Goal: Task Accomplishment & Management: Manage account settings

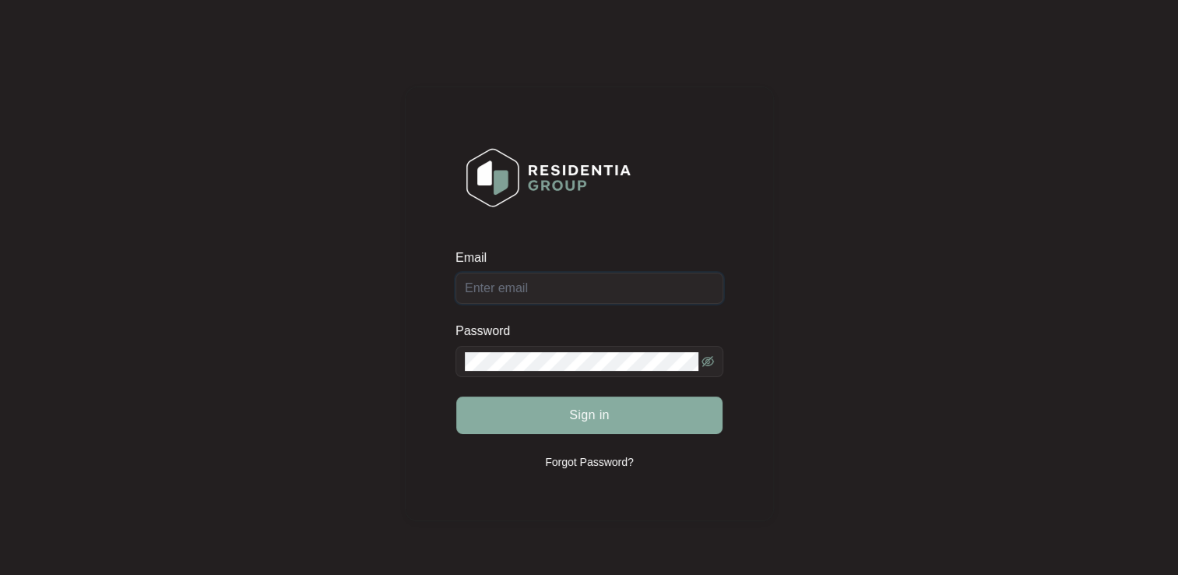
type input "[EMAIL_ADDRESS][DOMAIN_NAME]"
click at [502, 421] on button "Sign in" at bounding box center [589, 414] width 266 height 37
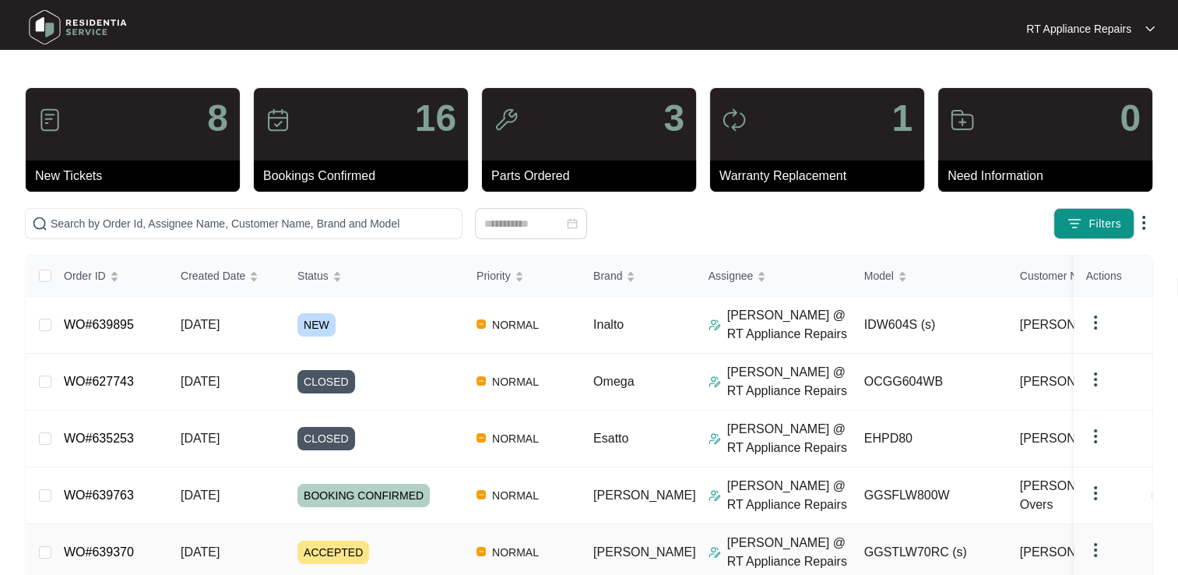
click at [94, 550] on link "WO#639370" at bounding box center [99, 551] width 70 height 13
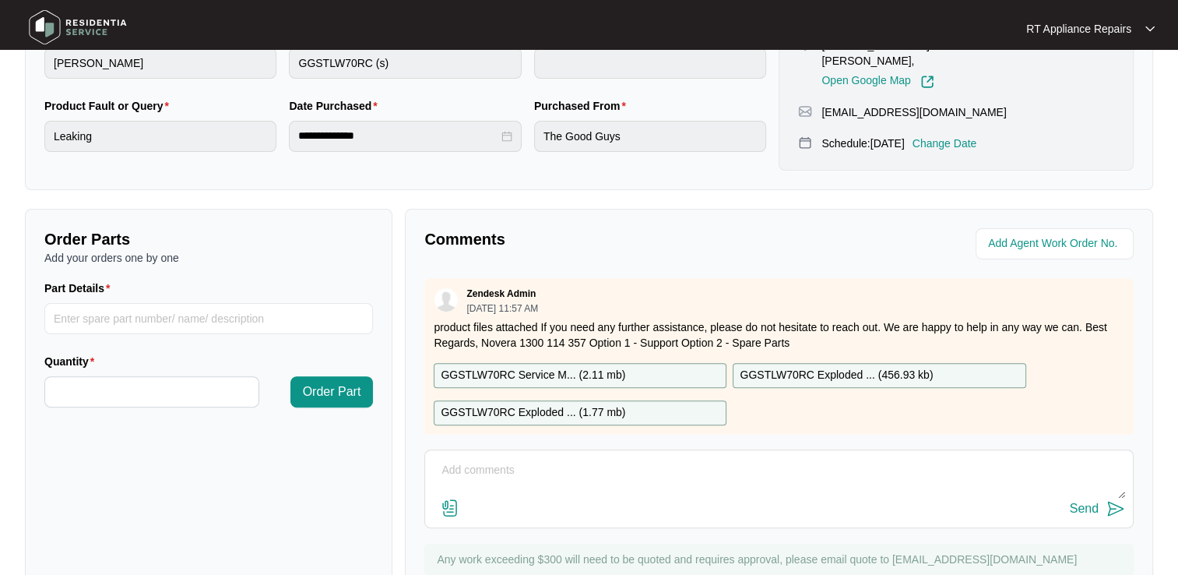
scroll to position [471, 0]
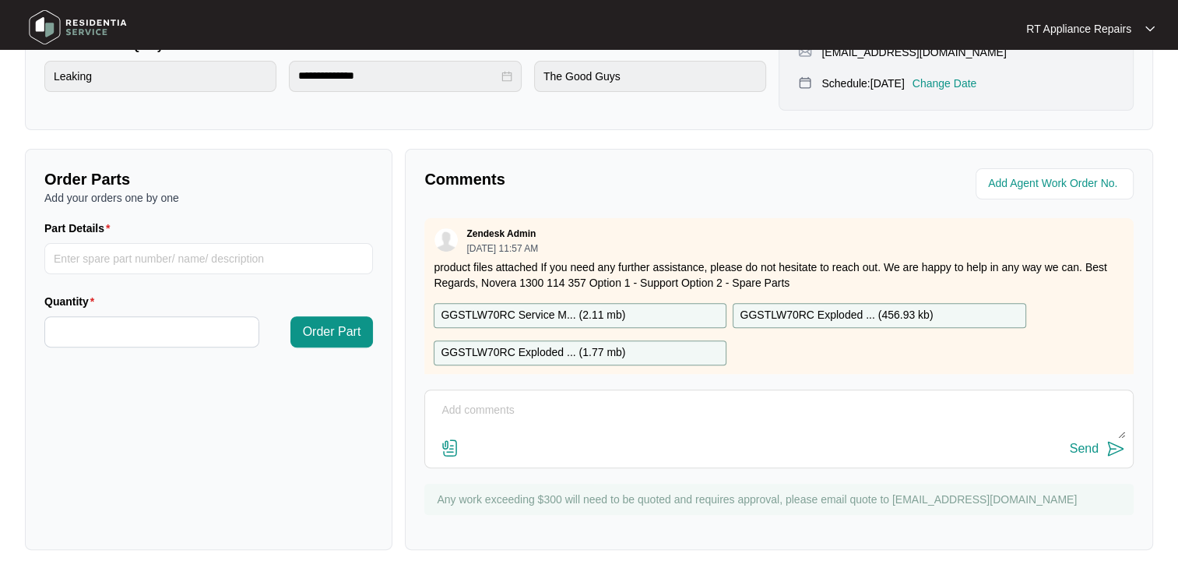
click at [489, 416] on textarea at bounding box center [779, 418] width 692 height 41
type textarea "booked in with [PERSON_NAME]'s carer, as [PERSON_NAME] has dementia and trouble…"
click at [955, 84] on p "Change Date" at bounding box center [945, 84] width 65 height 16
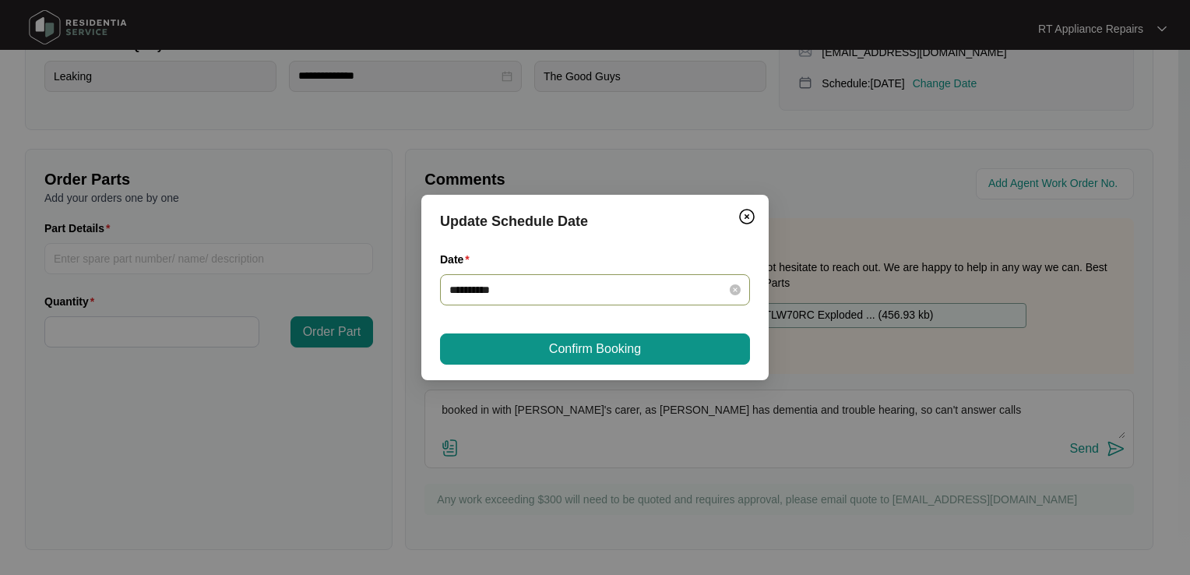
click at [543, 287] on input "**********" at bounding box center [585, 289] width 273 height 17
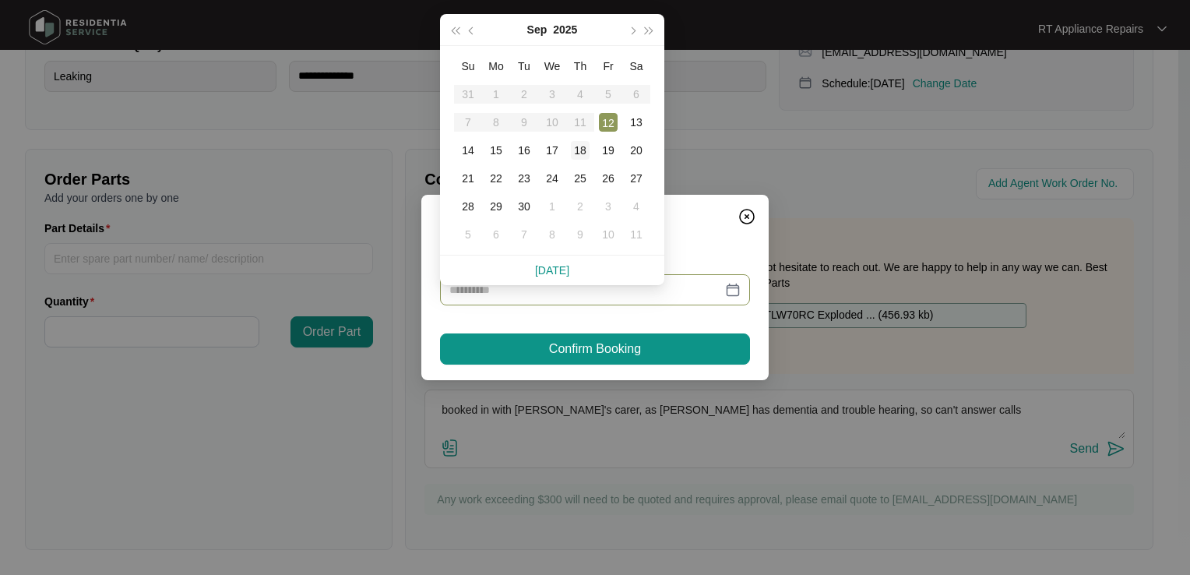
click at [579, 141] on div "18" at bounding box center [580, 150] width 19 height 19
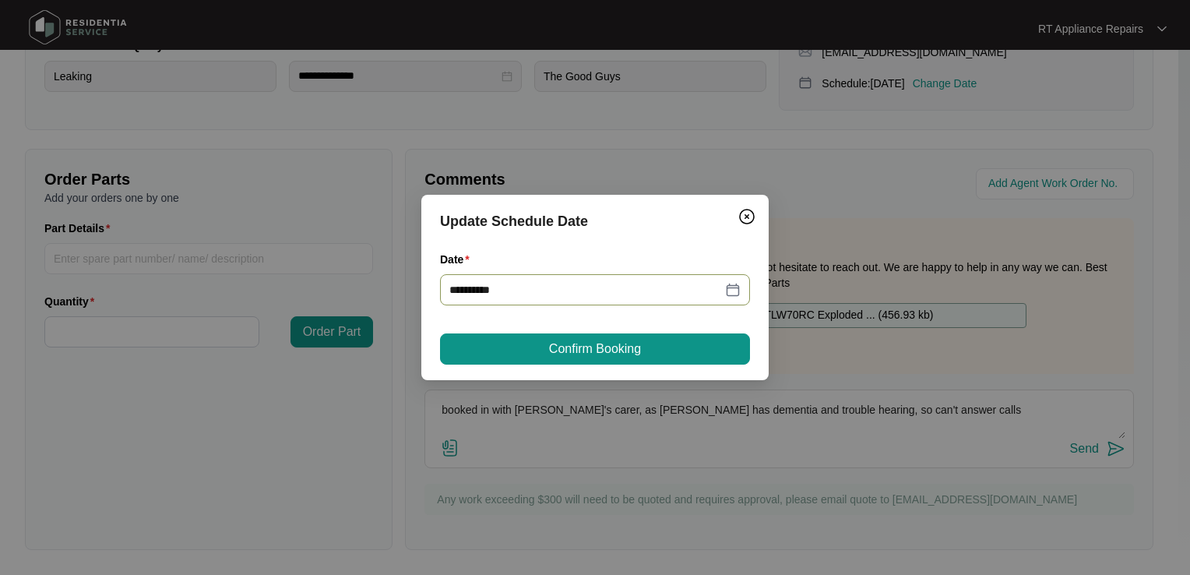
type input "**********"
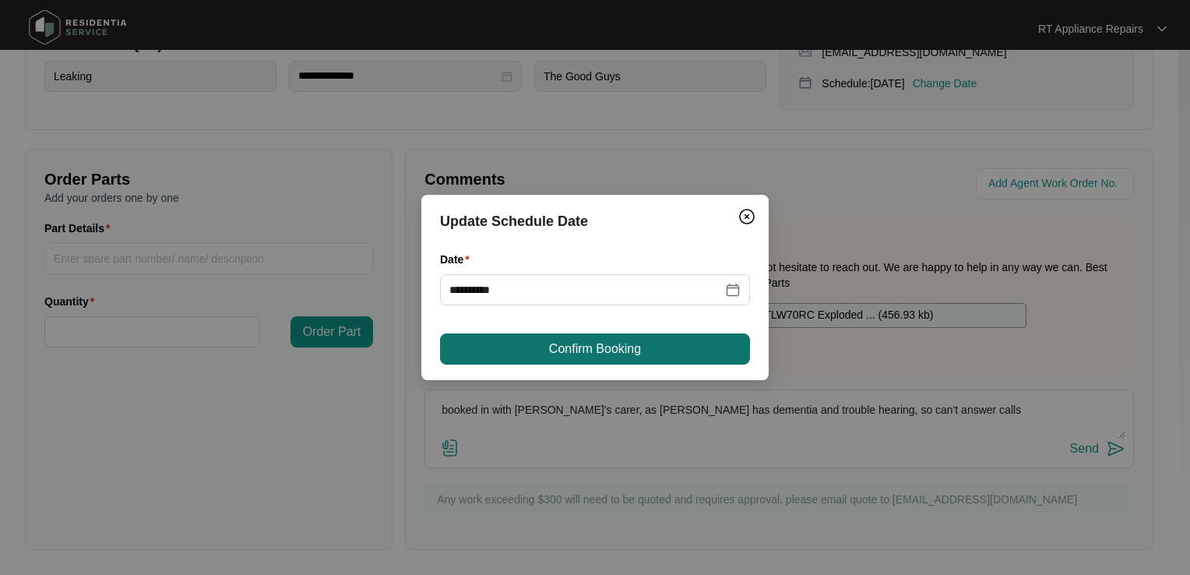
click at [584, 345] on span "Confirm Booking" at bounding box center [595, 349] width 92 height 19
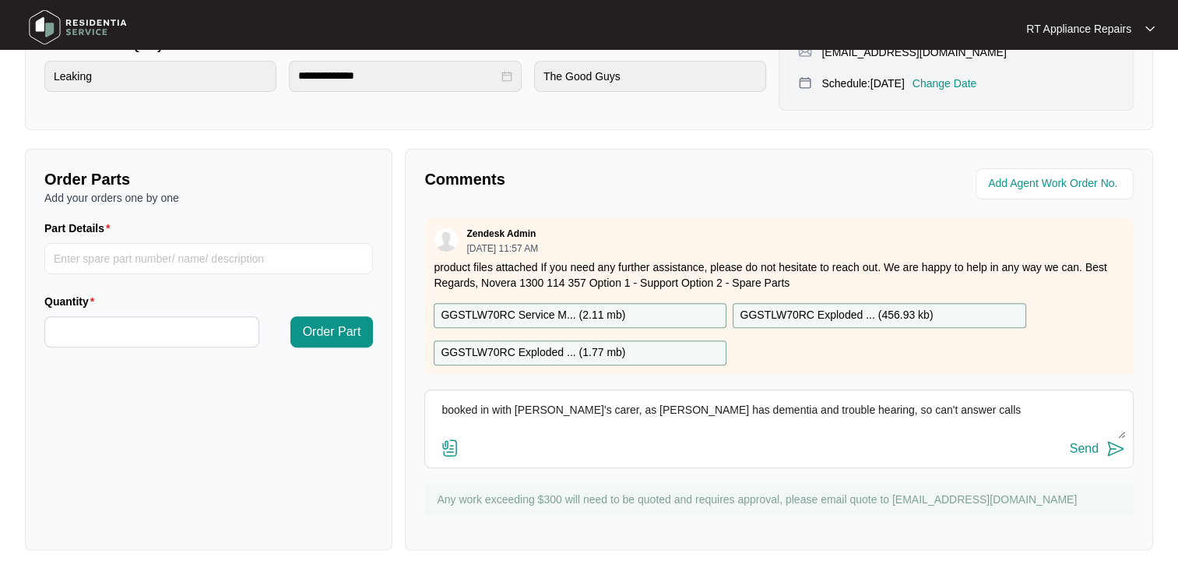
drag, startPoint x: 590, startPoint y: 410, endPoint x: 611, endPoint y: 410, distance: 20.3
click at [611, 410] on textarea "booked in with [PERSON_NAME]'s carer, as [PERSON_NAME] has dementia and trouble…" at bounding box center [779, 418] width 692 height 41
type textarea "booked in with [PERSON_NAME]'s carer, as she has dementia and trouble hearing, …"
click at [1118, 453] on img at bounding box center [1116, 448] width 19 height 19
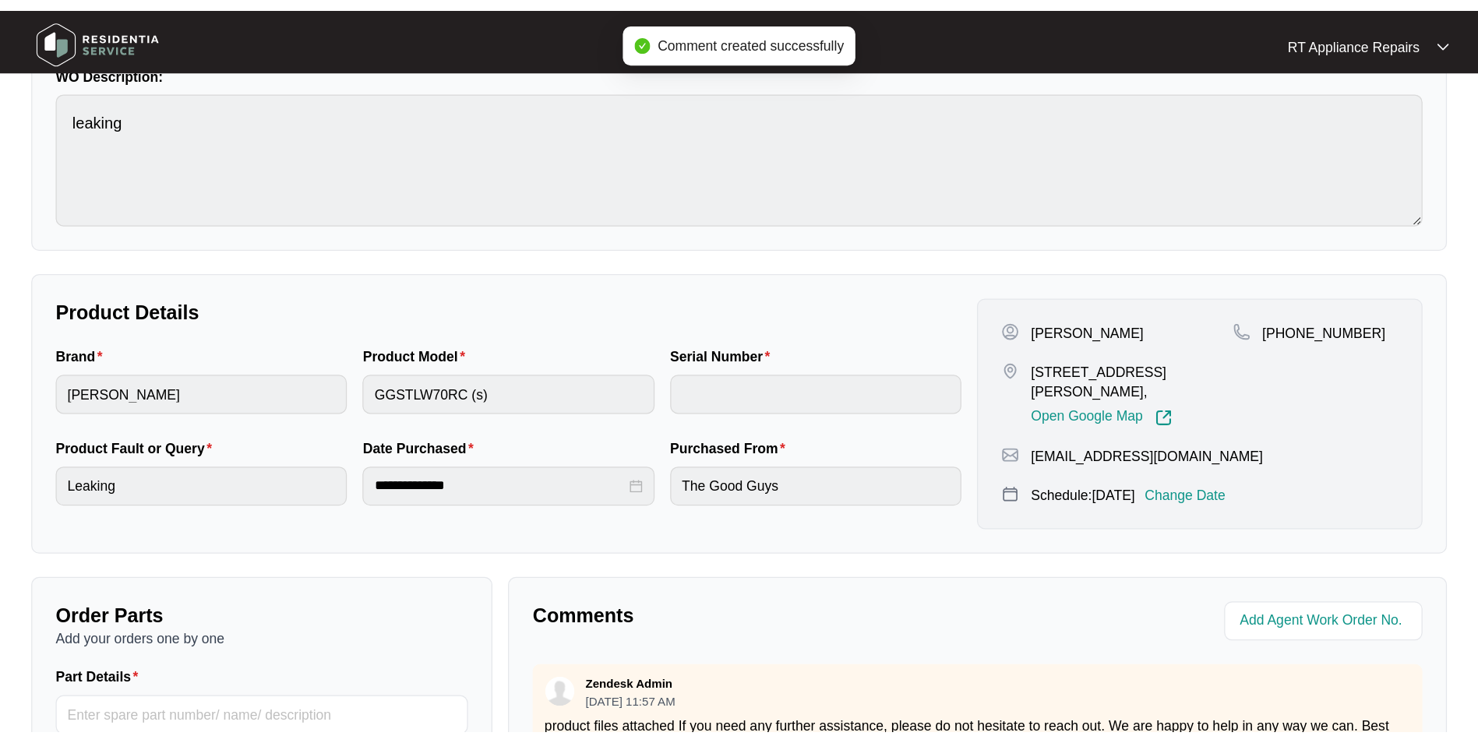
scroll to position [0, 0]
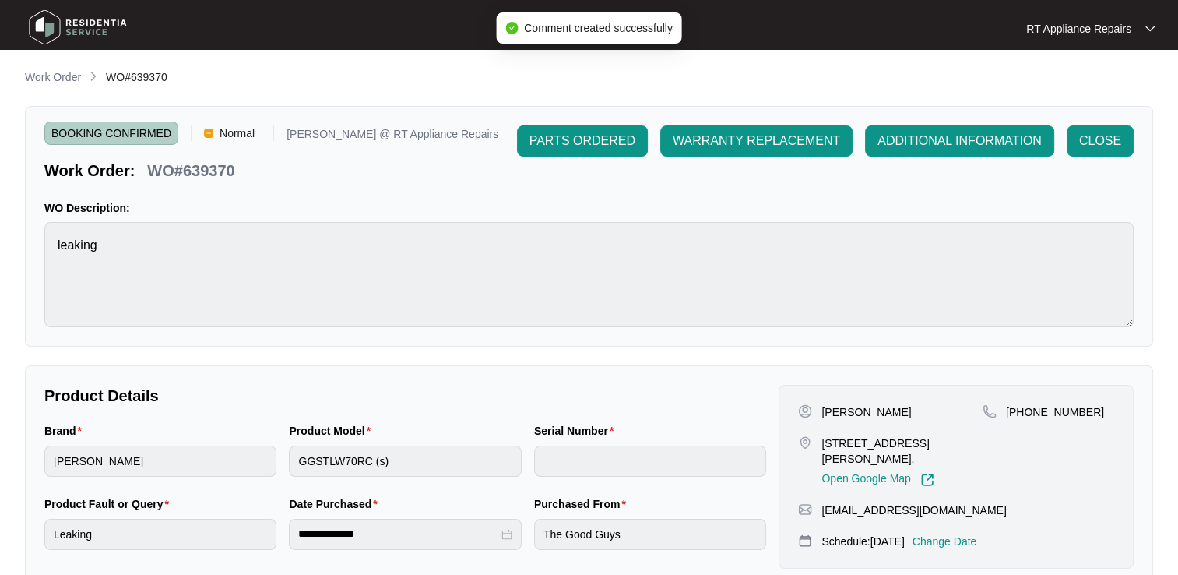
drag, startPoint x: 48, startPoint y: 79, endPoint x: 19, endPoint y: 82, distance: 28.1
click at [48, 79] on p "Work Order" at bounding box center [53, 77] width 56 height 16
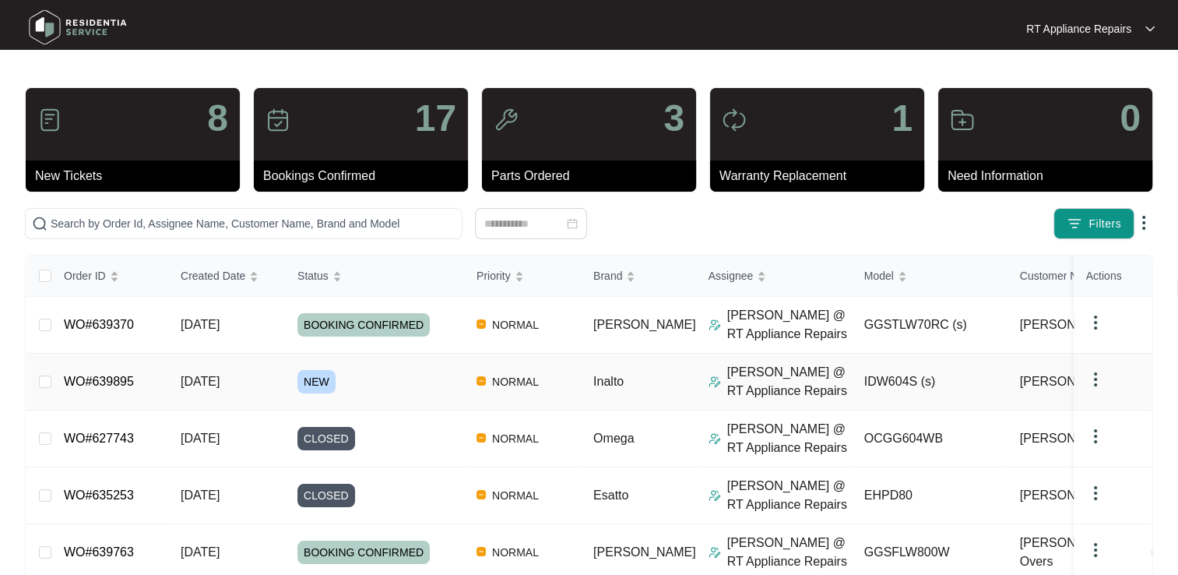
click at [123, 382] on link "WO#639895" at bounding box center [99, 381] width 70 height 13
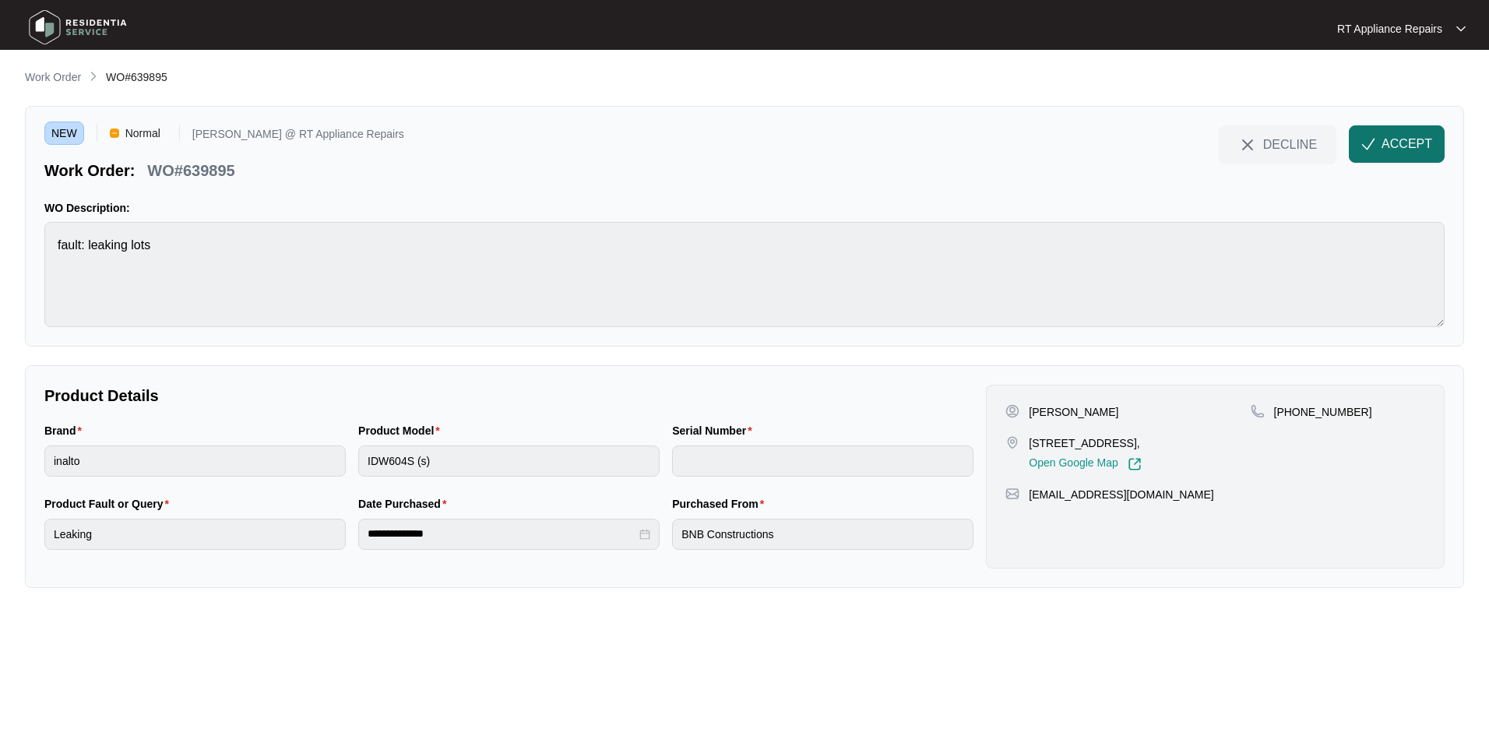
click at [1178, 146] on span "ACCEPT" at bounding box center [1407, 144] width 51 height 19
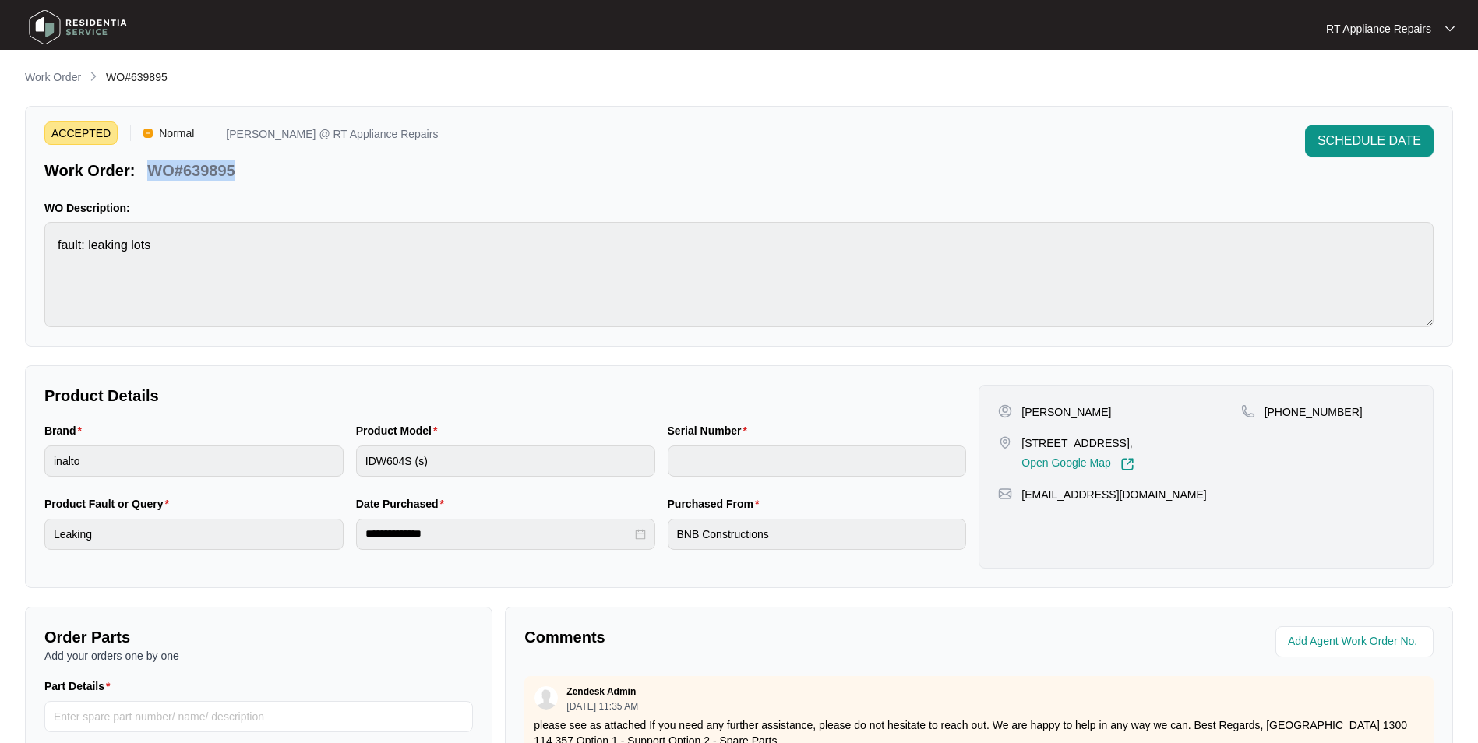
drag, startPoint x: 150, startPoint y: 167, endPoint x: 251, endPoint y: 171, distance: 100.6
click at [251, 171] on div "Work Order: WO#639895" at bounding box center [240, 167] width 393 height 27
copy p "WO#639895"
click at [551, 163] on div "ACCEPTED Normal [PERSON_NAME] @ RT Appliance Repairs Work Order: WO#639895 SCHE…" at bounding box center [738, 153] width 1389 height 56
drag, startPoint x: 543, startPoint y: 164, endPoint x: 368, endPoint y: 186, distance: 175.9
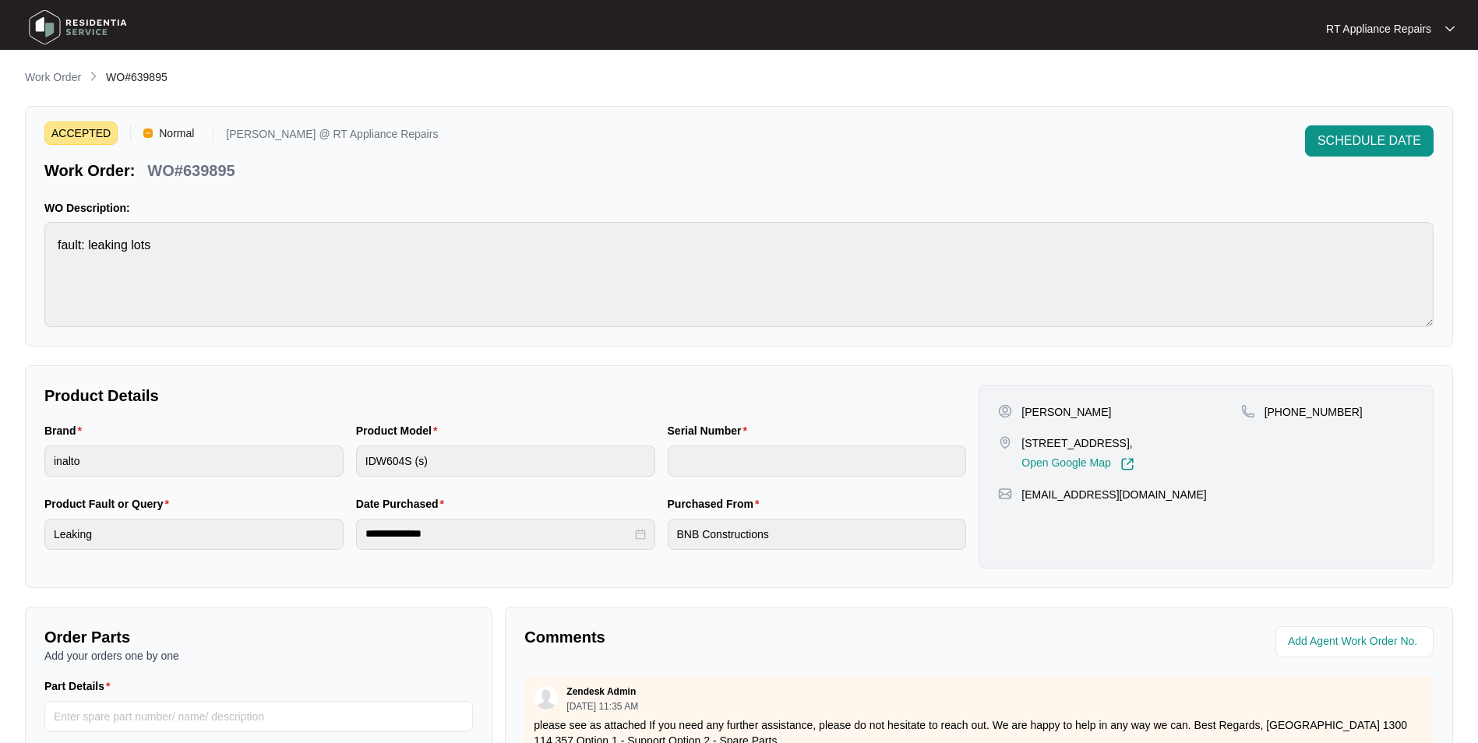
click at [366, 183] on div "ACCEPTED Normal [PERSON_NAME] @ RT Appliance Repairs Work Order: WO#639895 SCHE…" at bounding box center [739, 226] width 1428 height 241
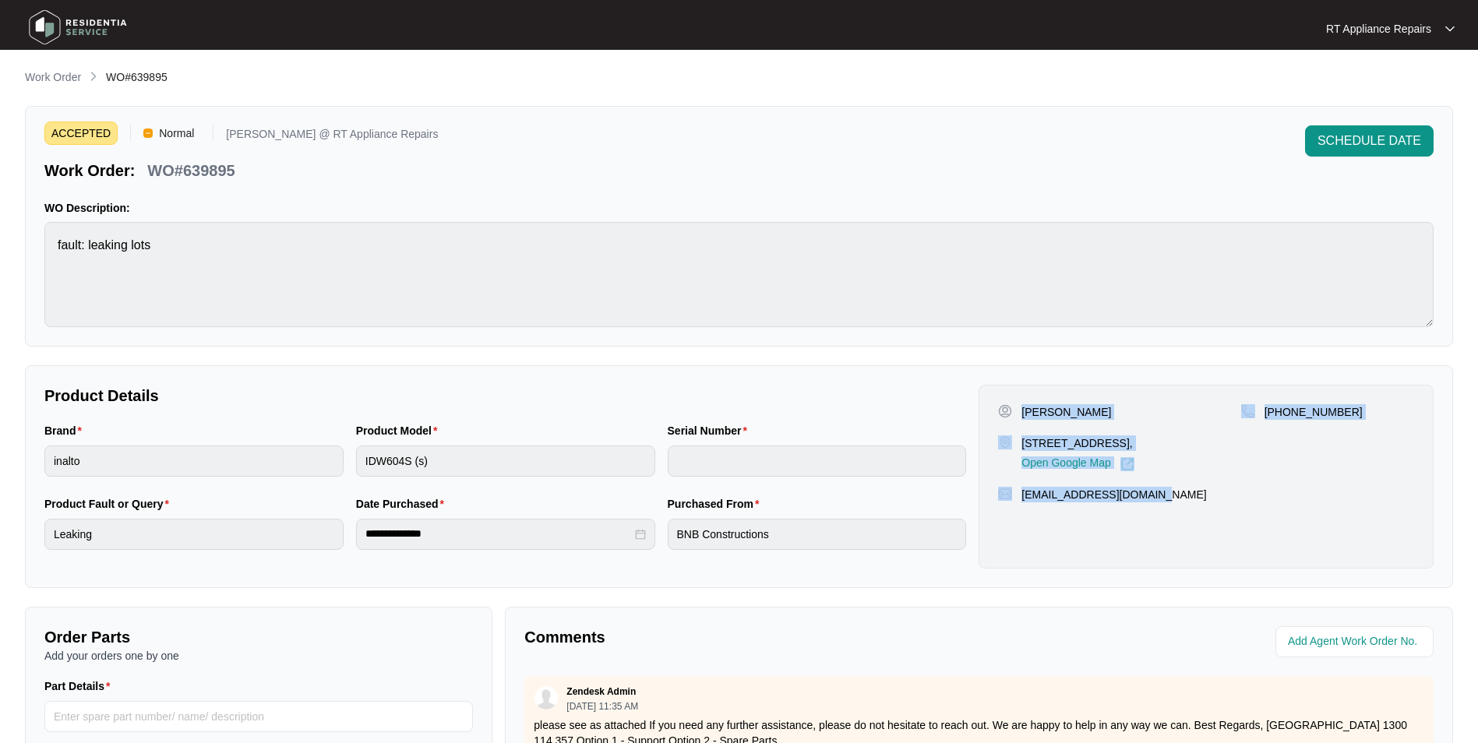
drag, startPoint x: 1023, startPoint y: 411, endPoint x: 1143, endPoint y: 508, distance: 154.6
click at [1168, 499] on div "[PERSON_NAME] [STREET_ADDRESS], Open Google Map [PHONE_NUMBER] [EMAIL_ADDRESS][…" at bounding box center [1205, 477] width 455 height 184
copy div "[PERSON_NAME] [STREET_ADDRESS], Open Google Map [PHONE_NUMBER] [EMAIL_ADDRESS][…"
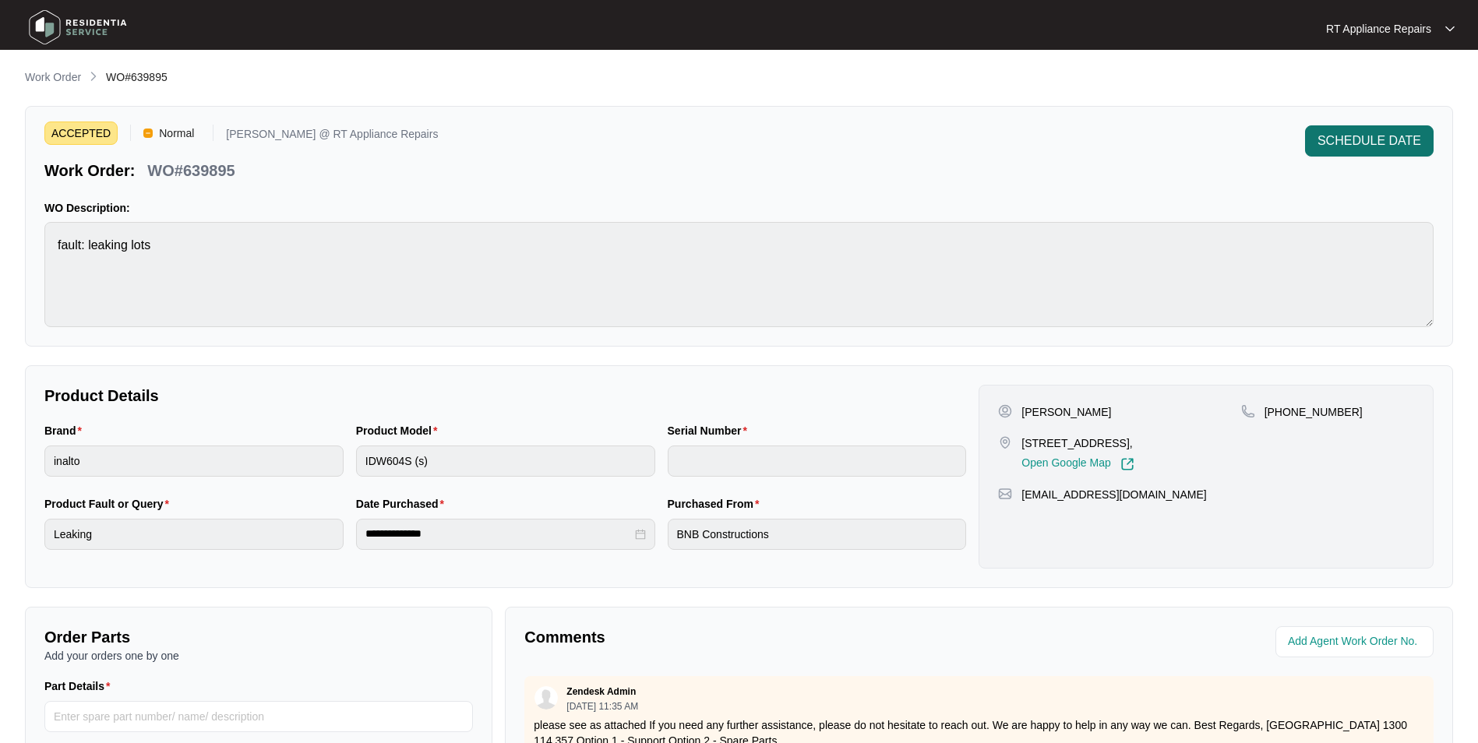
click at [1178, 143] on span "SCHEDULE DATE" at bounding box center [1369, 141] width 104 height 19
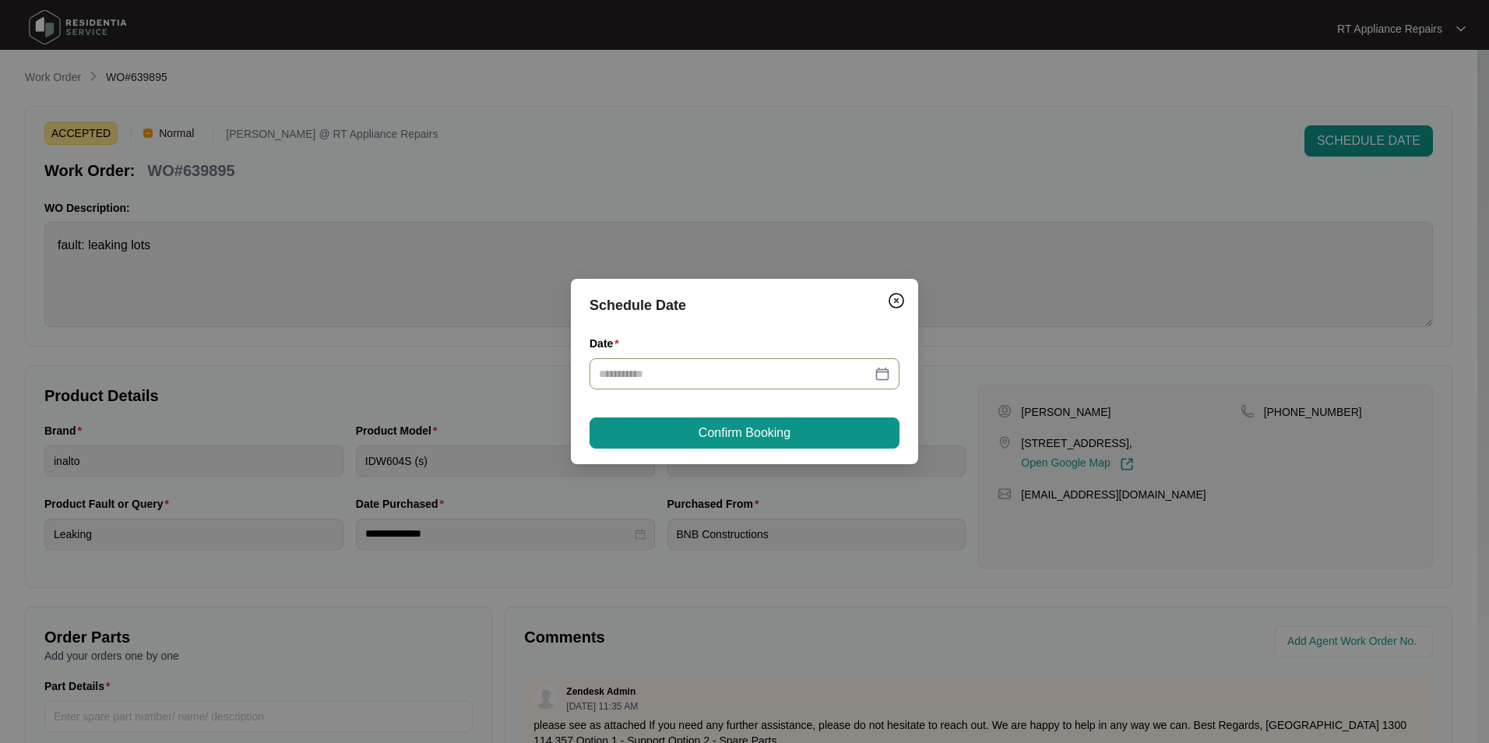
click at [749, 381] on input "Date" at bounding box center [735, 373] width 273 height 17
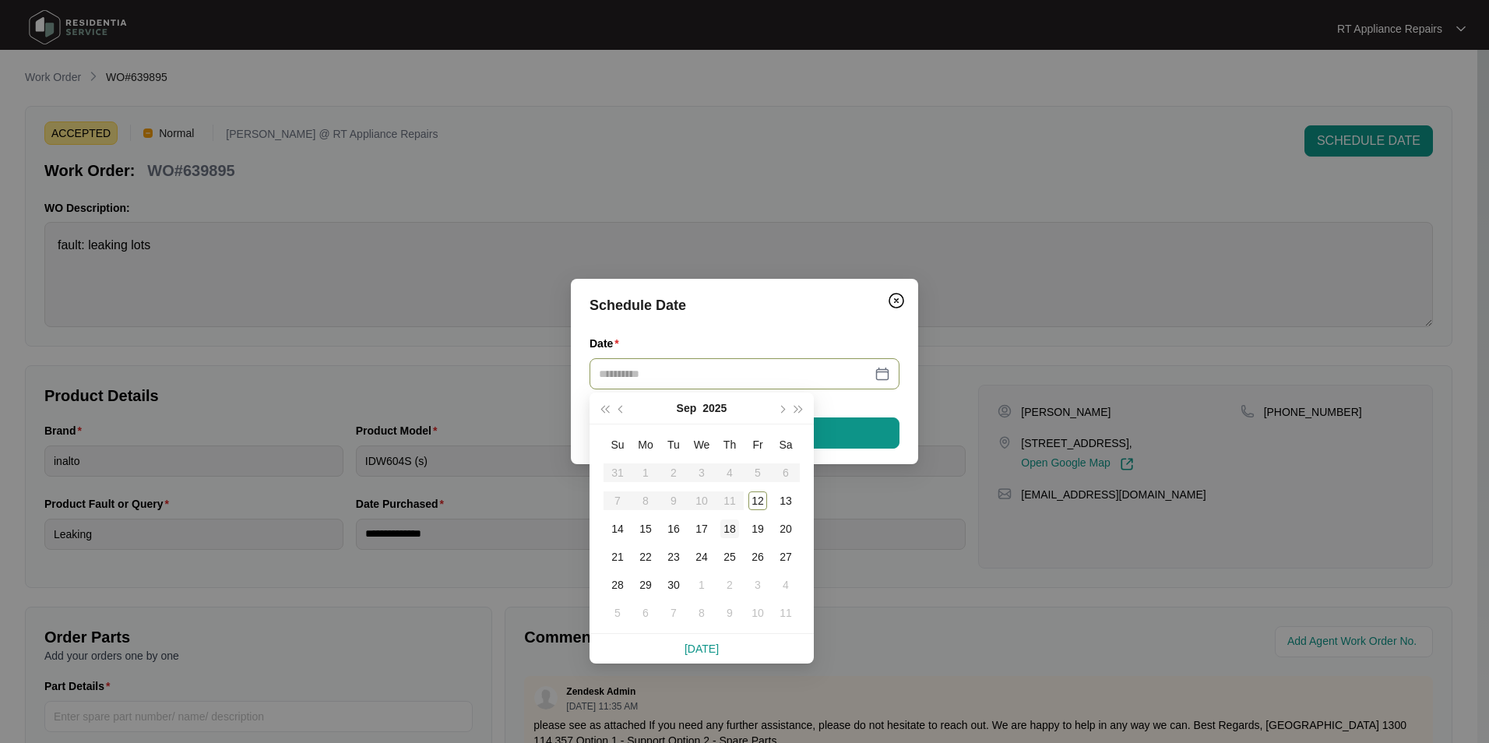
click at [731, 524] on div "18" at bounding box center [729, 529] width 19 height 19
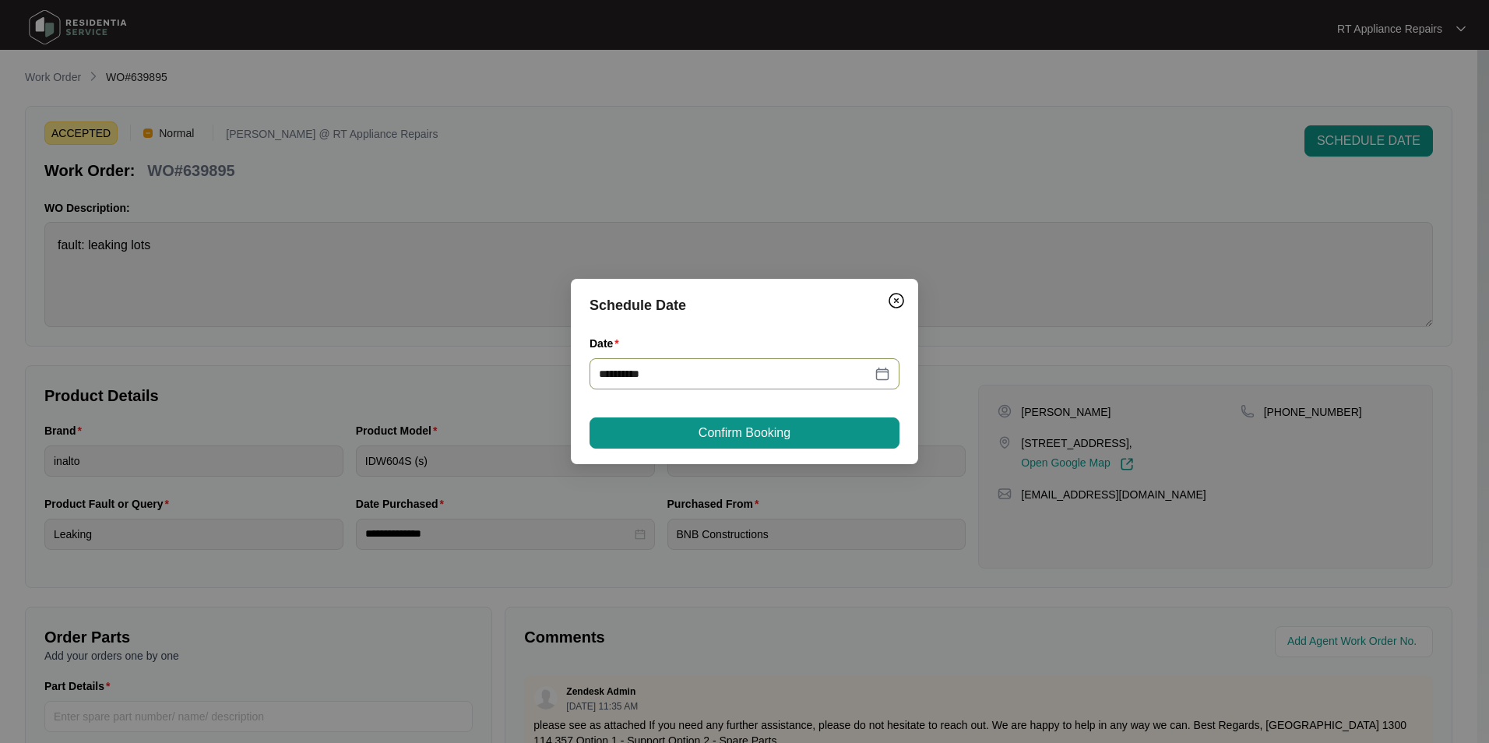
type input "**********"
click at [784, 438] on span "Confirm Booking" at bounding box center [745, 433] width 92 height 19
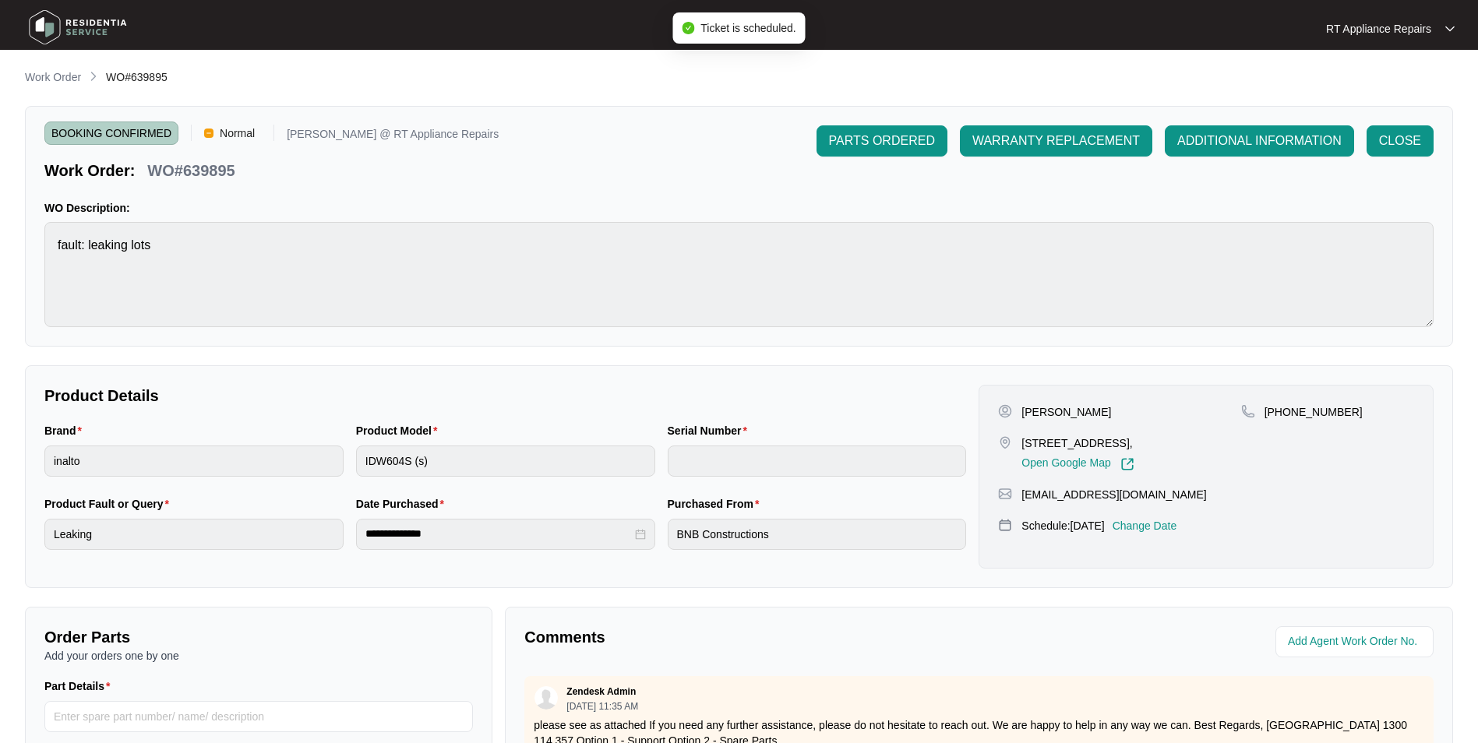
click at [1178, 25] on p "RT Appliance Repairs" at bounding box center [1378, 29] width 105 height 16
click at [1178, 78] on p "Log Out" at bounding box center [1402, 83] width 79 height 16
